Goal: Use online tool/utility: Use online tool/utility

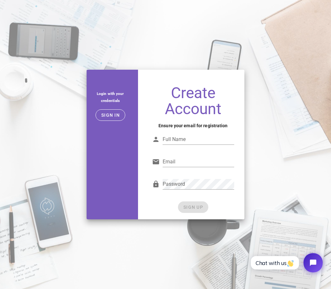
click at [117, 118] on span "Sign in" at bounding box center [110, 114] width 19 height 5
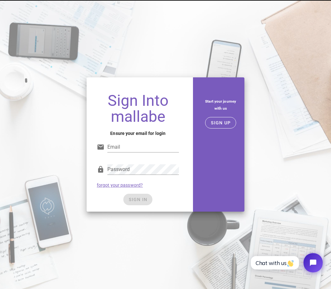
click at [140, 152] on input "Email" at bounding box center [143, 147] width 72 height 10
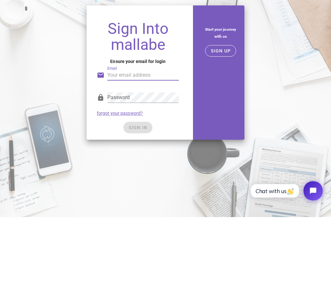
scroll to position [23, 0]
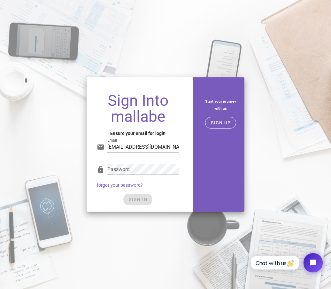
type input "[EMAIL_ADDRESS][DOMAIN_NAME]"
click at [143, 197] on span "SIGN IN" at bounding box center [137, 199] width 19 height 5
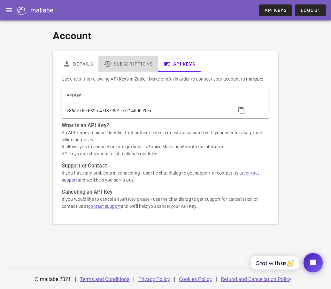
click at [129, 64] on link "Subscriptions" at bounding box center [127, 63] width 59 height 15
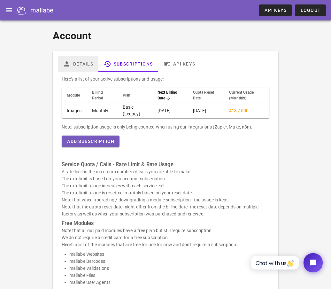
click at [82, 62] on link "Details" at bounding box center [78, 63] width 41 height 15
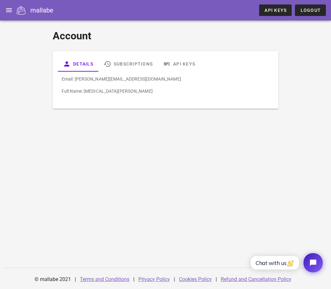
click at [10, 9] on icon "button" at bounding box center [9, 10] width 8 height 8
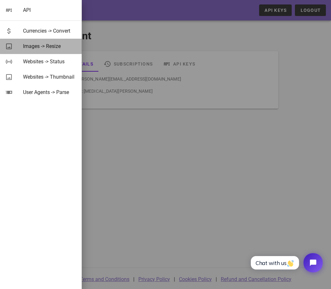
click at [50, 47] on div "Images -> Resize" at bounding box center [50, 46] width 54 height 6
